Goal: Register for event/course

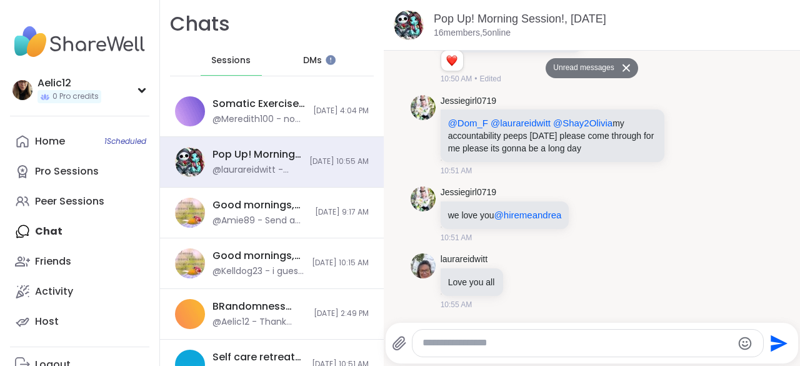
click at [304, 61] on span "DMs" at bounding box center [312, 60] width 19 height 13
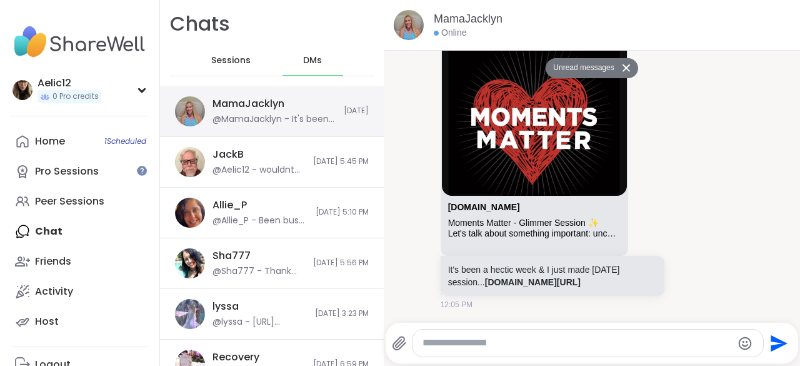
click at [283, 118] on div "@MamaJacklyn - It's been a hectic week & I just made today's session... https:/…" at bounding box center [275, 119] width 124 height 13
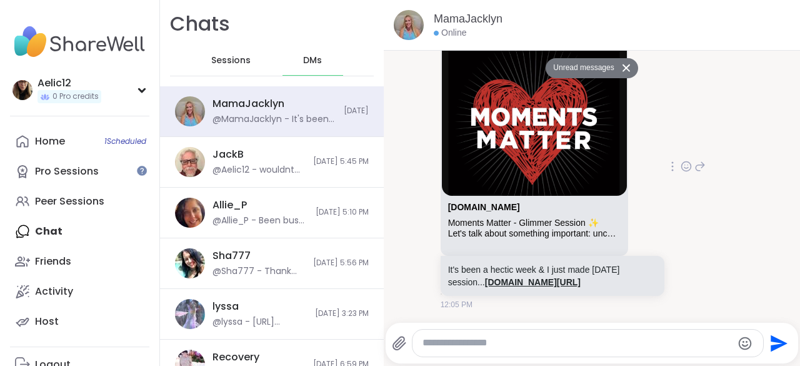
click at [568, 277] on link "sharewellnow.com/session/moments-matter-glimmer-session/74e901c7-cc43-4198-95a2…" at bounding box center [533, 282] width 96 height 10
click at [527, 343] on textarea "Type your message" at bounding box center [578, 342] width 310 height 13
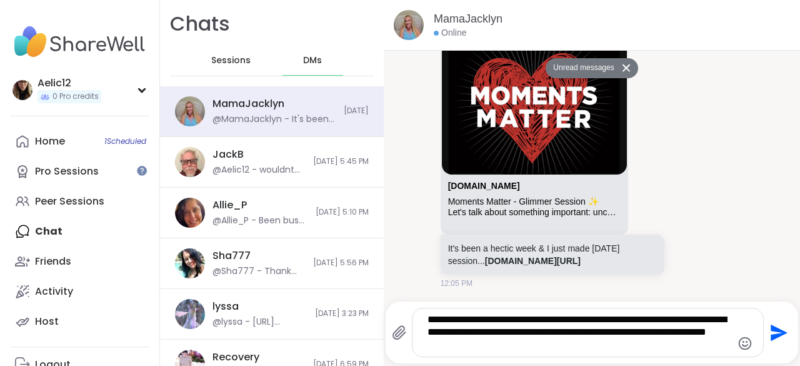
type textarea "**********"
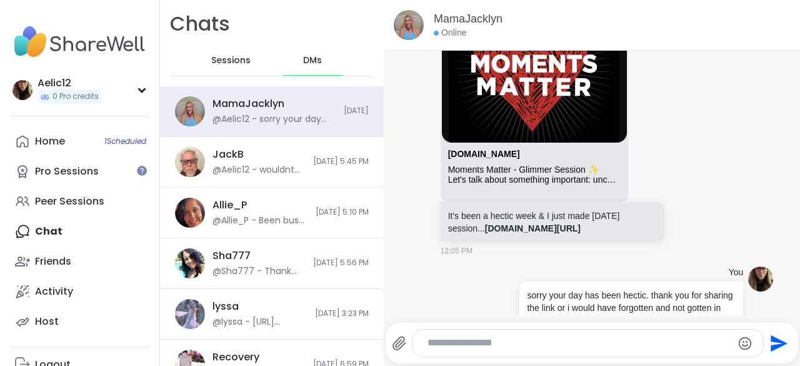
scroll to position [171, 0]
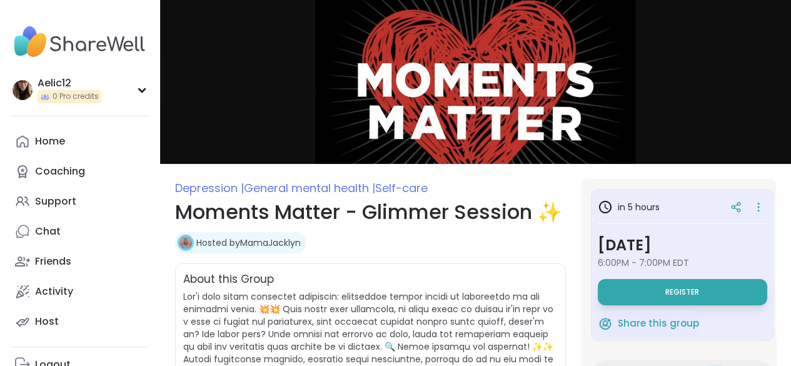
click at [668, 286] on button "Register" at bounding box center [682, 292] width 169 height 26
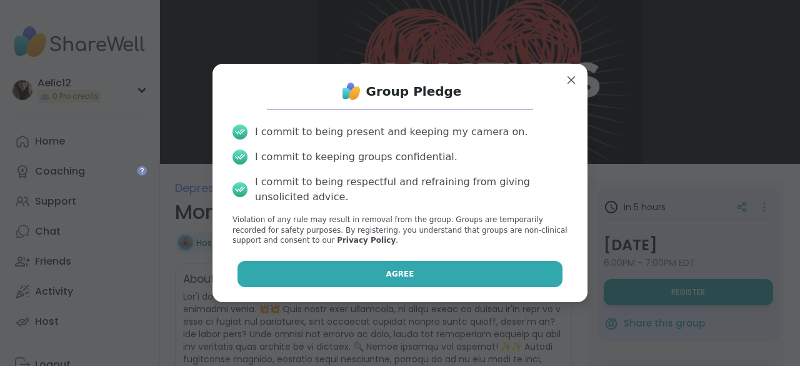
click at [499, 270] on button "Agree" at bounding box center [401, 274] width 326 height 26
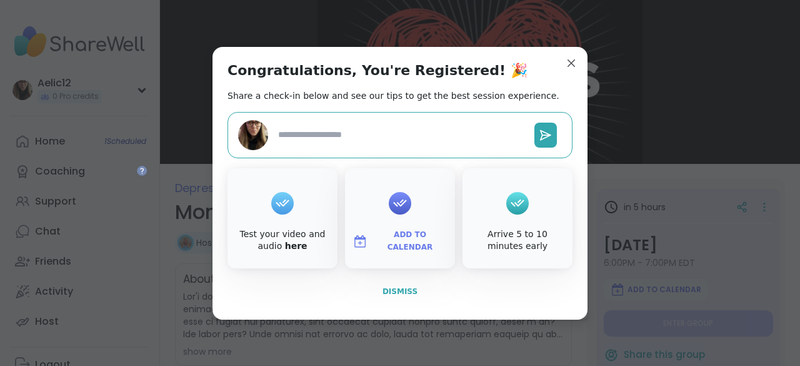
click at [401, 290] on span "Dismiss" at bounding box center [400, 291] width 35 height 9
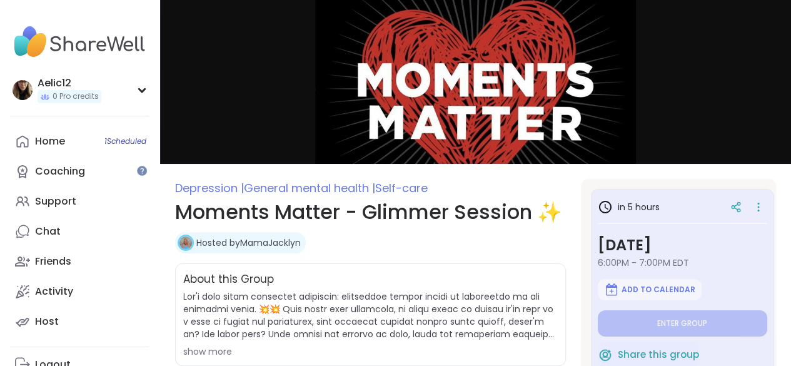
type textarea "*"
